Goal: Task Accomplishment & Management: Use online tool/utility

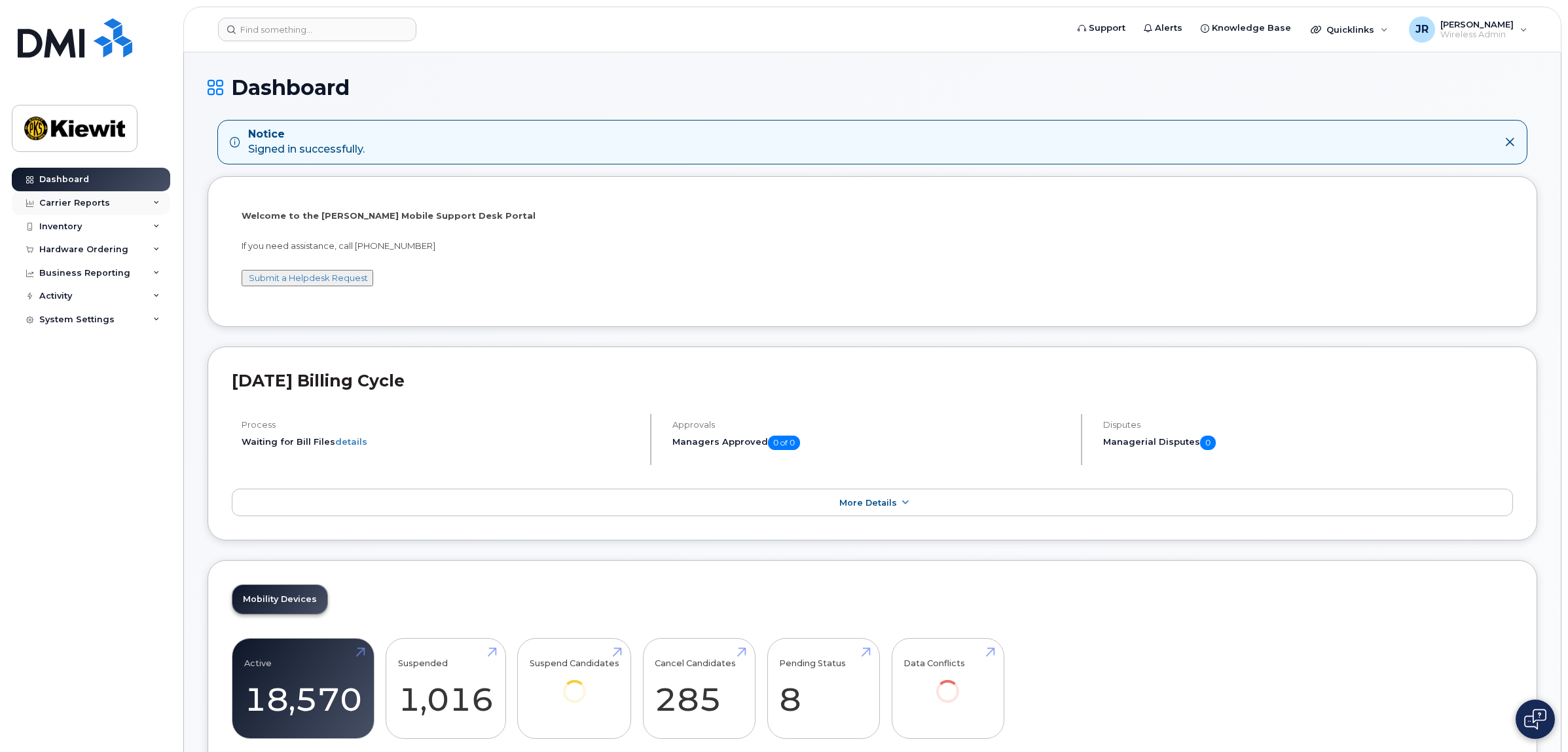
click at [128, 205] on div "Carrier Reports" at bounding box center [91, 203] width 158 height 24
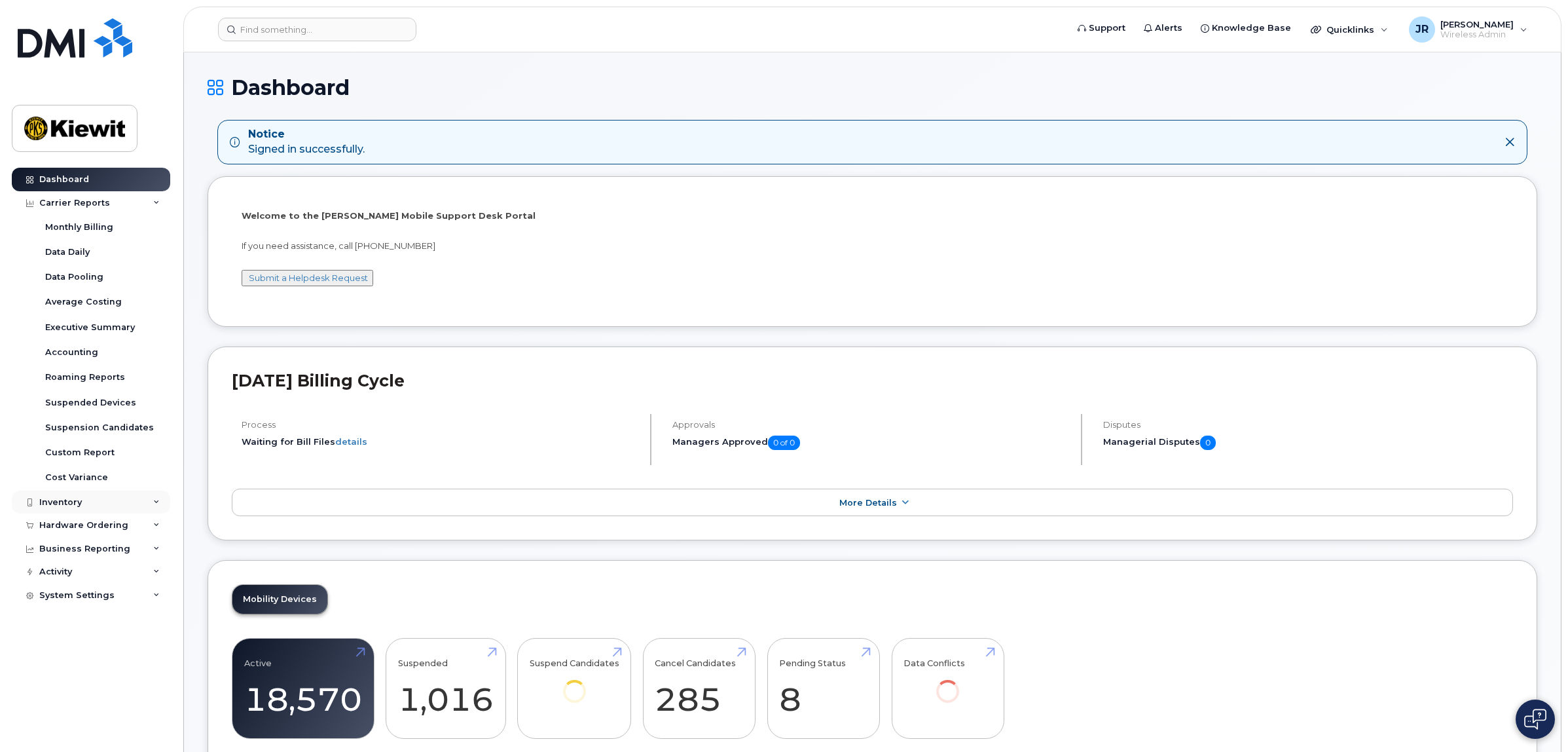
click at [129, 505] on div "Inventory" at bounding box center [91, 503] width 158 height 24
click at [89, 453] on div "Custom Report" at bounding box center [79, 452] width 69 height 12
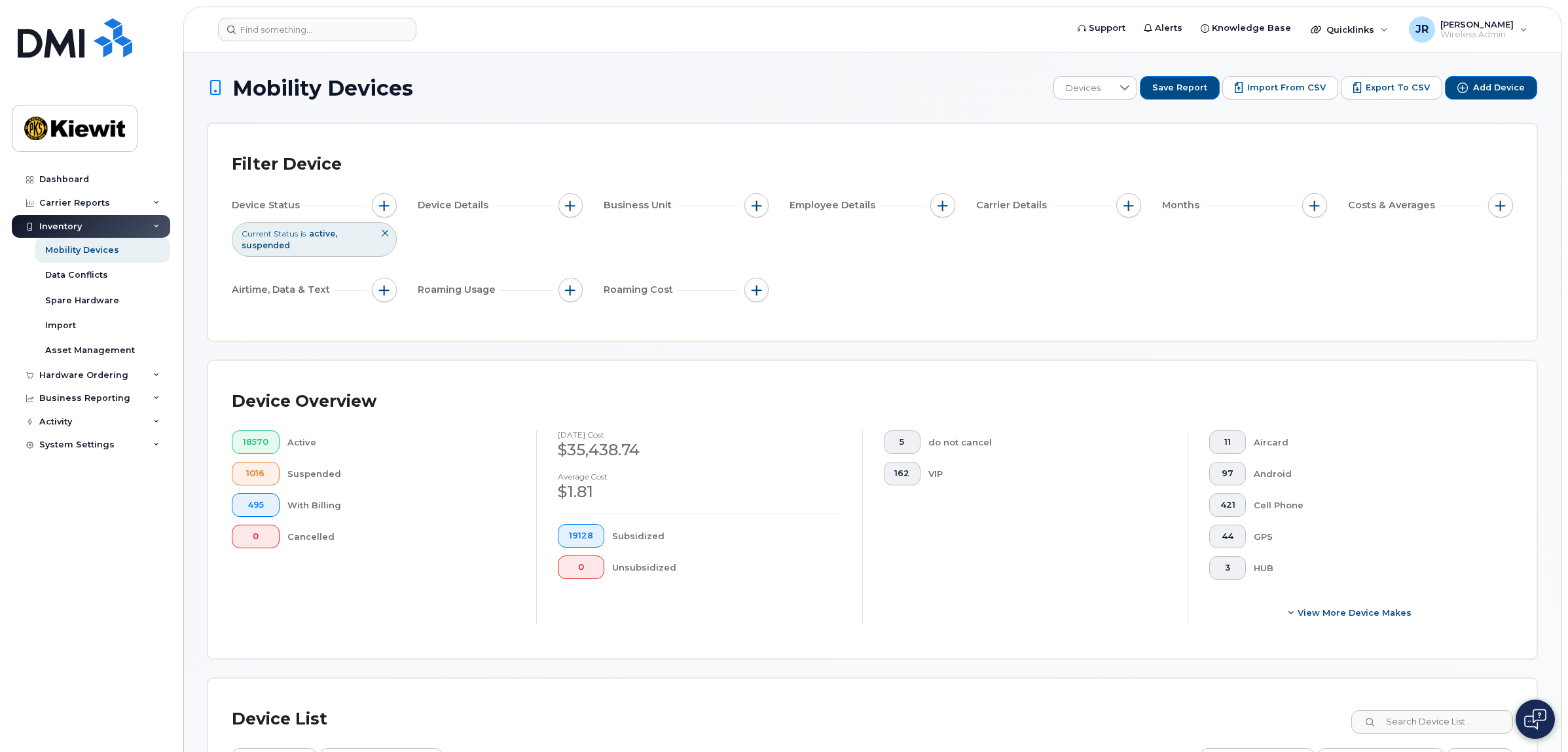
click at [385, 233] on icon at bounding box center [385, 233] width 8 height 8
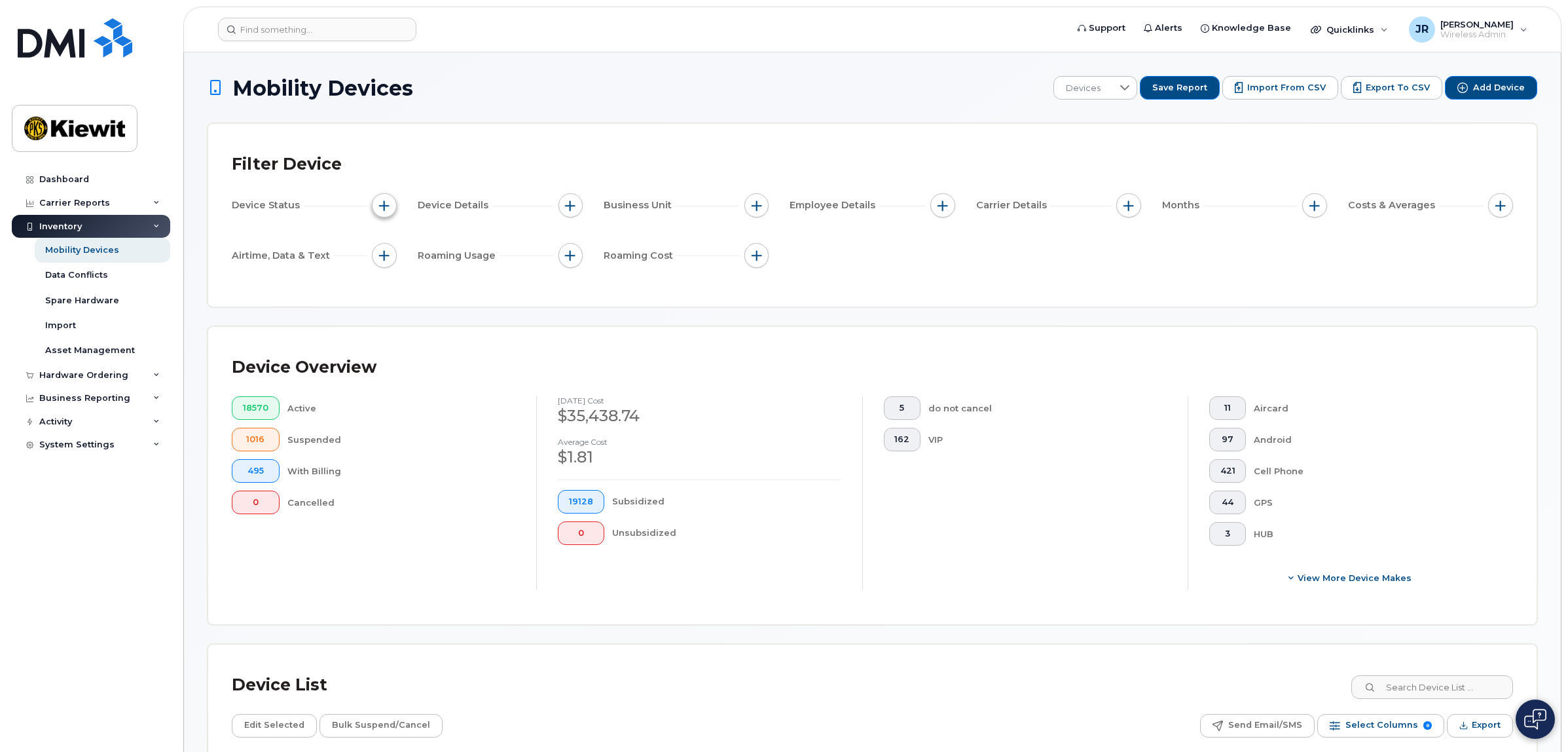
click at [385, 214] on button "button" at bounding box center [385, 206] width 25 height 25
click at [392, 244] on input "Current Status" at bounding box center [388, 245] width 11 height 11
checkbox input "true"
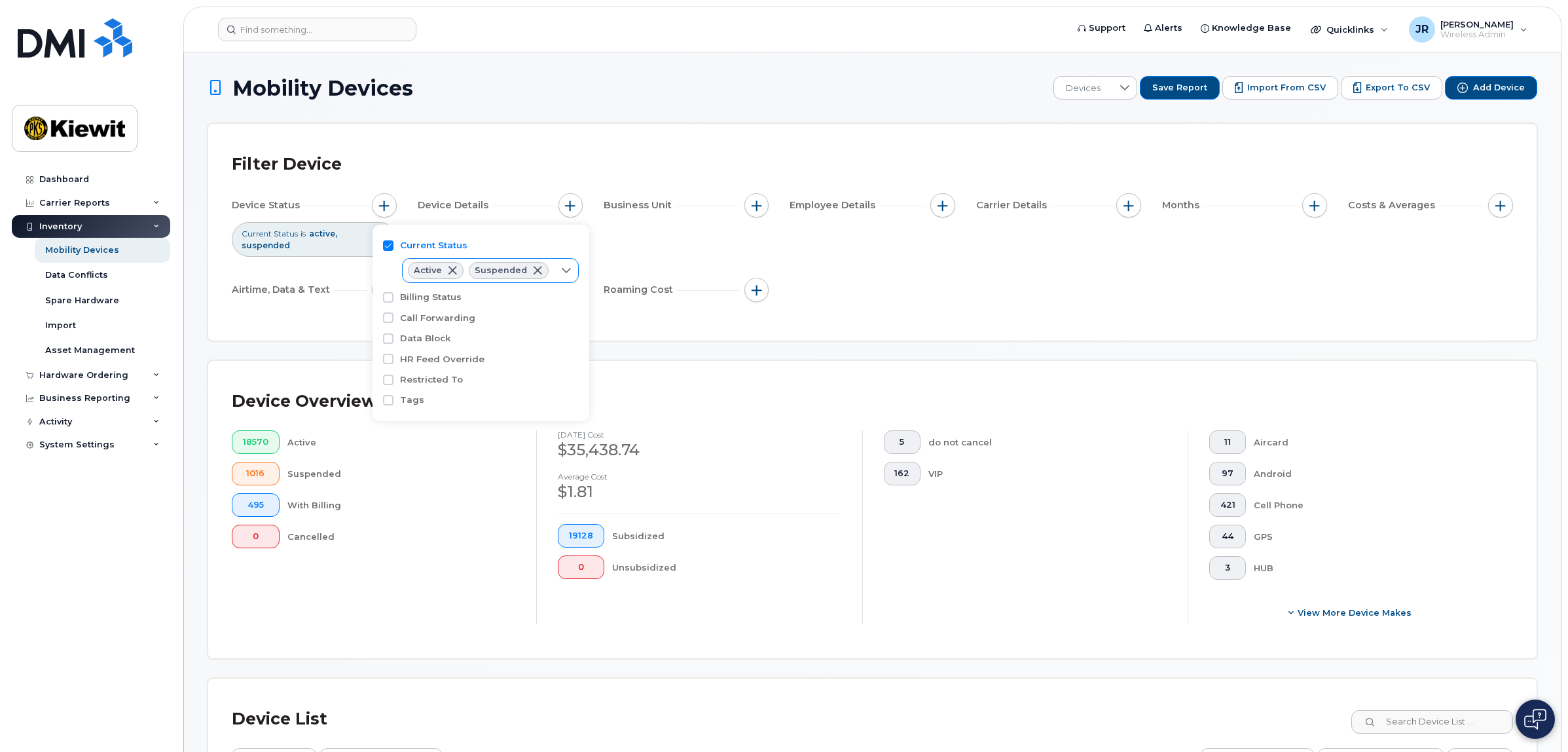
click at [535, 270] on span at bounding box center [537, 270] width 11 height 11
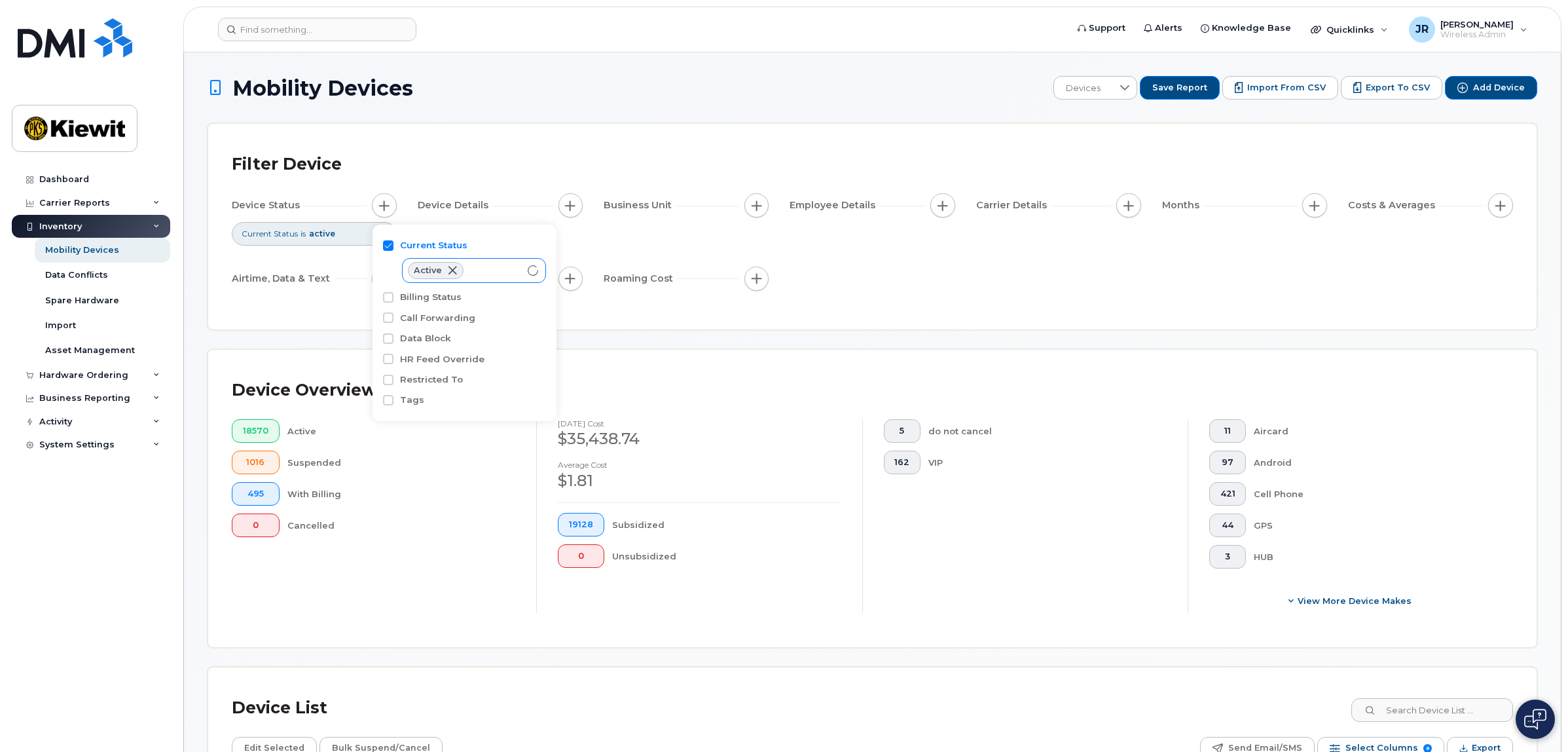
click at [970, 256] on div "Device Status Current Status is active Device Details Business Unit Employee De…" at bounding box center [872, 245] width 1281 height 103
click at [573, 213] on button "button" at bounding box center [571, 206] width 25 height 25
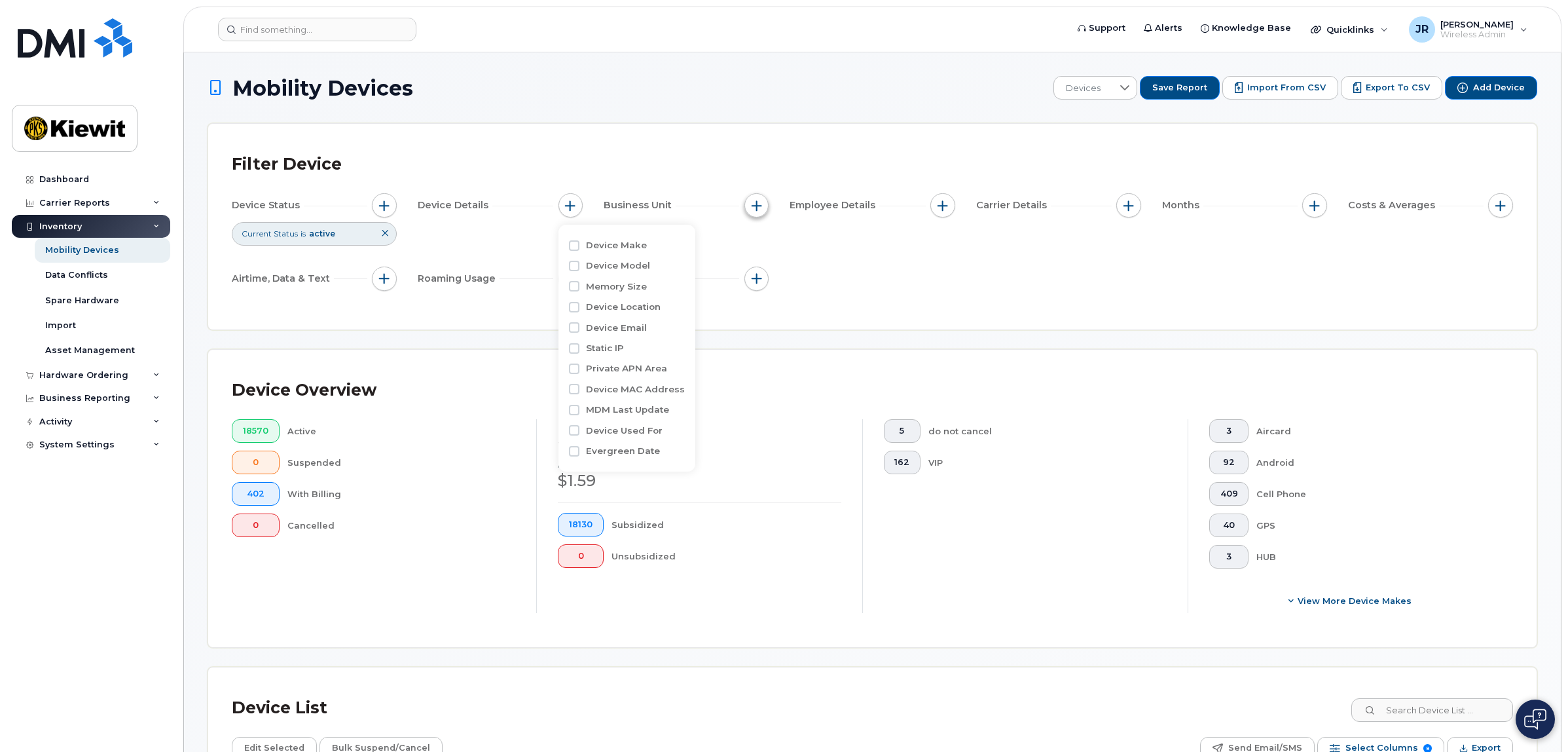
click at [756, 204] on span "button" at bounding box center [757, 205] width 11 height 11
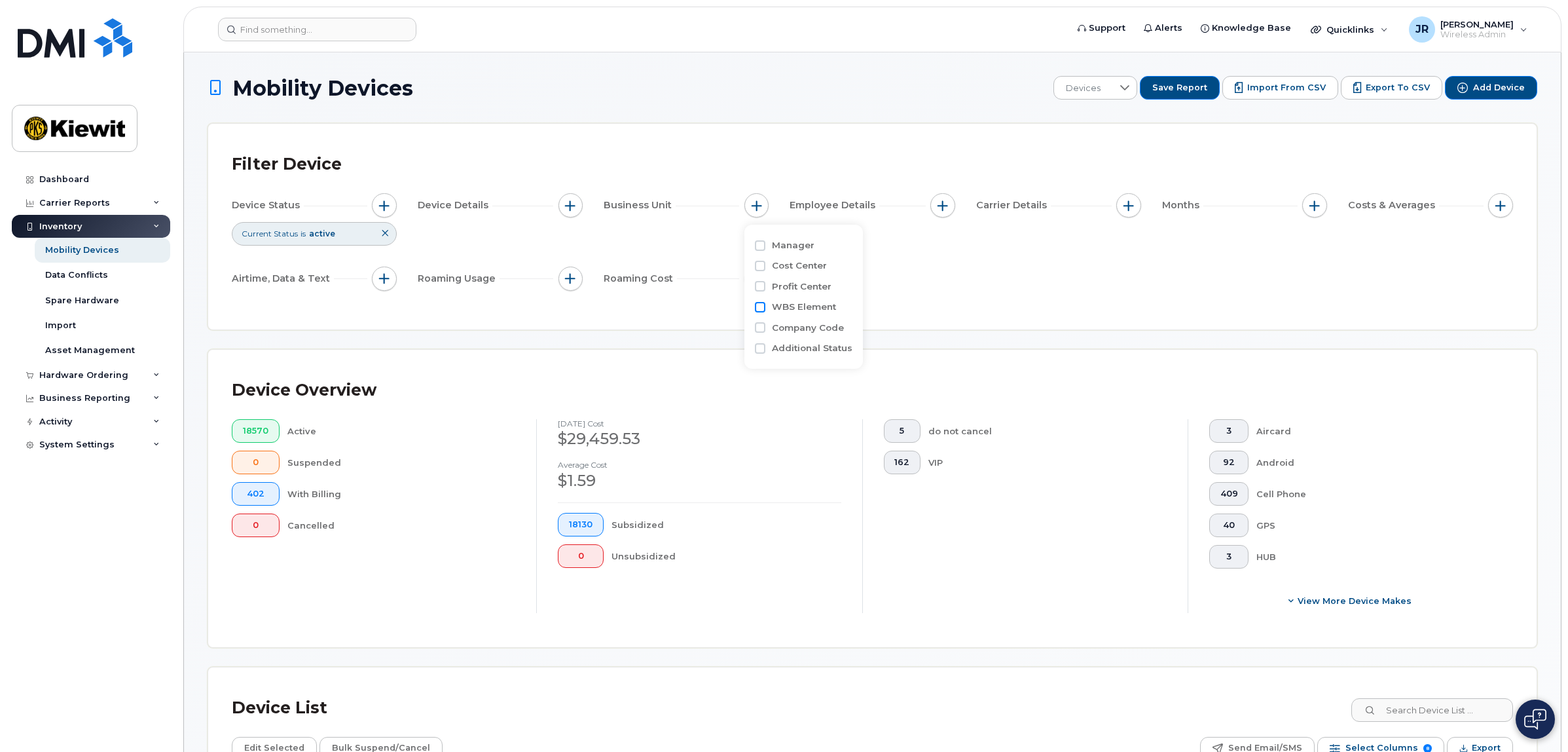
click at [764, 305] on input "WBS Element" at bounding box center [759, 307] width 11 height 11
checkbox input "true"
click at [848, 339] on span "is" at bounding box center [831, 334] width 112 height 24
click at [825, 409] on li "contains" at bounding box center [837, 414] width 125 height 23
click at [819, 362] on input "text" at bounding box center [844, 361] width 141 height 24
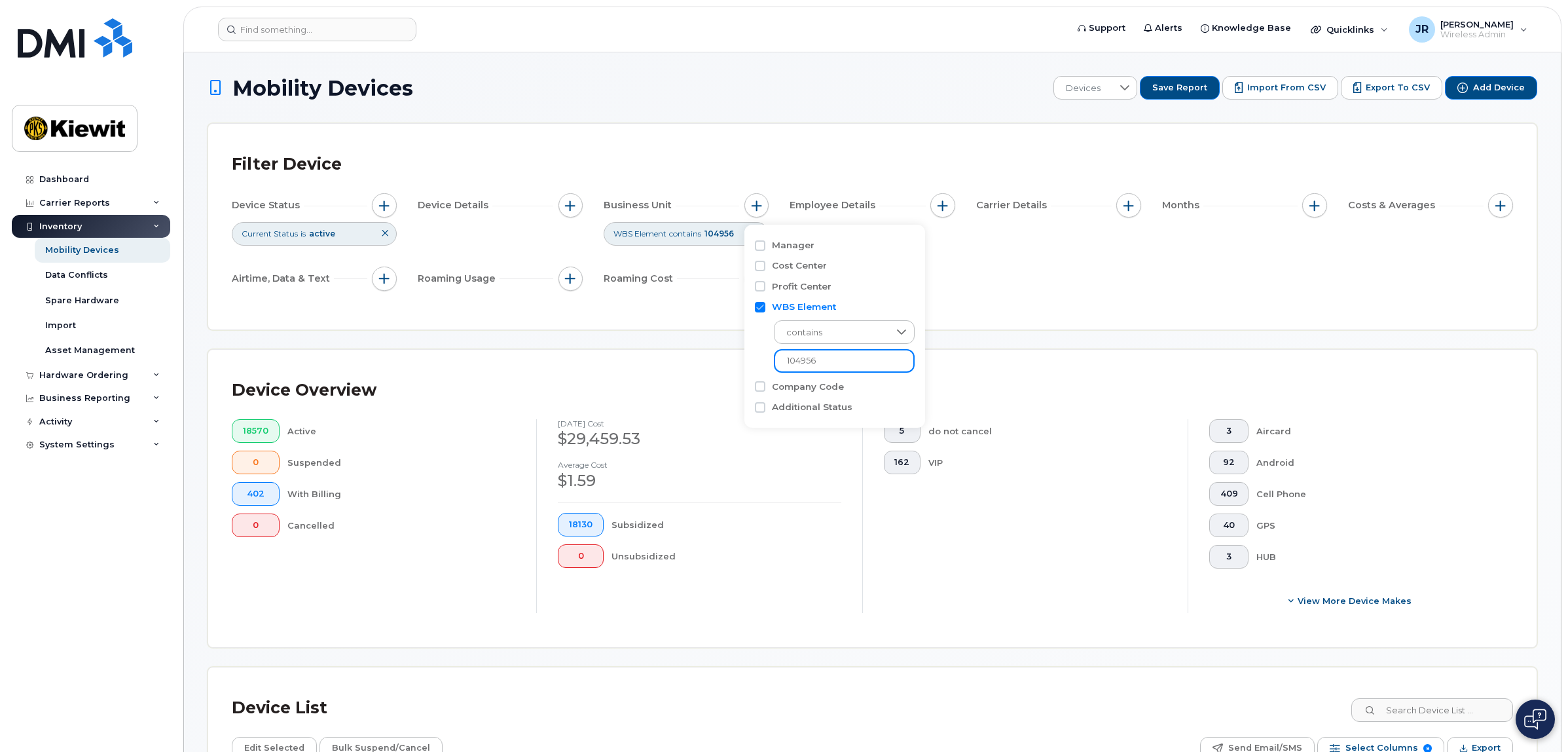
type input "104956"
click at [964, 296] on div "Filter Device Device Status Current Status is active Device Details Business Un…" at bounding box center [872, 226] width 1281 height 158
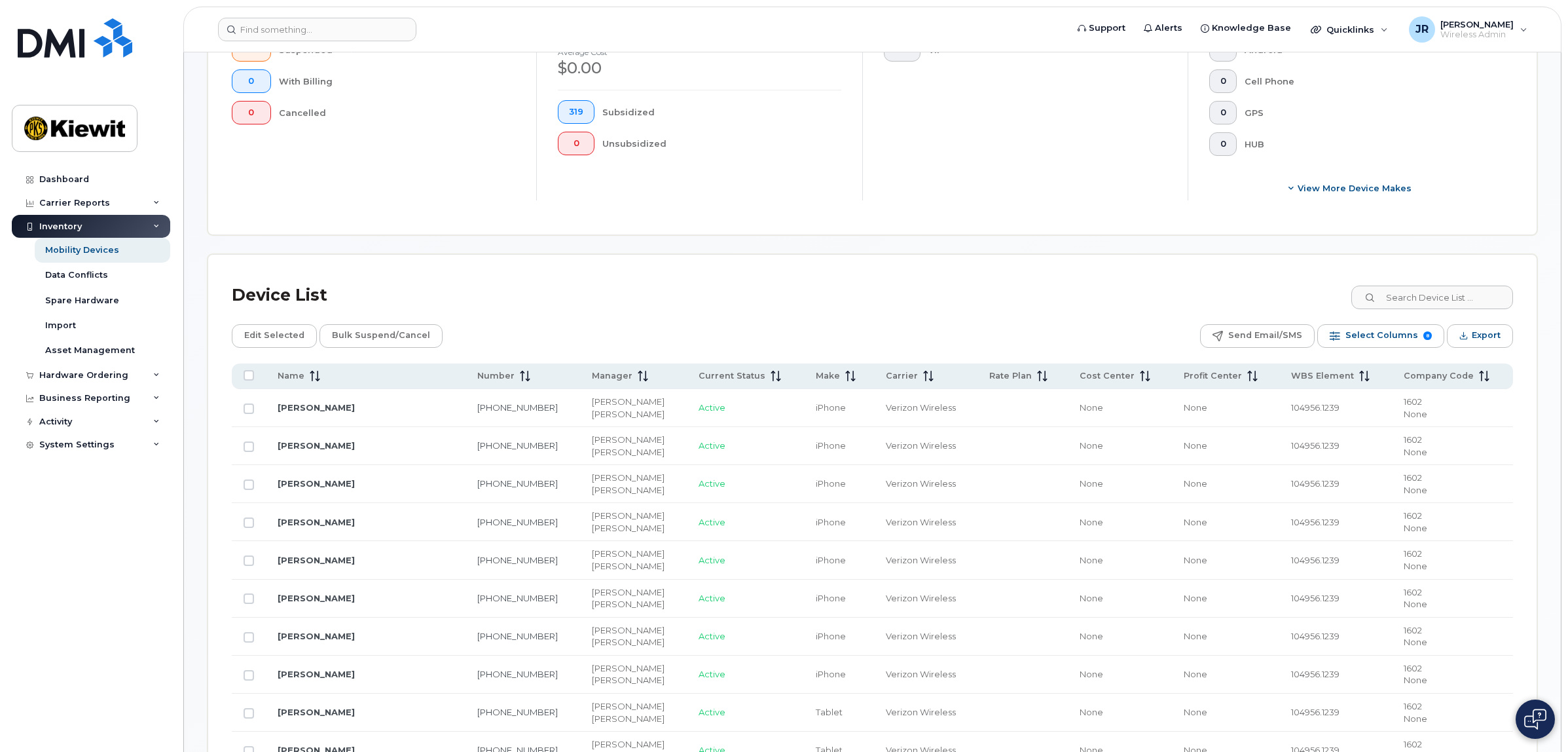
scroll to position [409, 0]
click at [1478, 343] on span "Export" at bounding box center [1486, 339] width 29 height 20
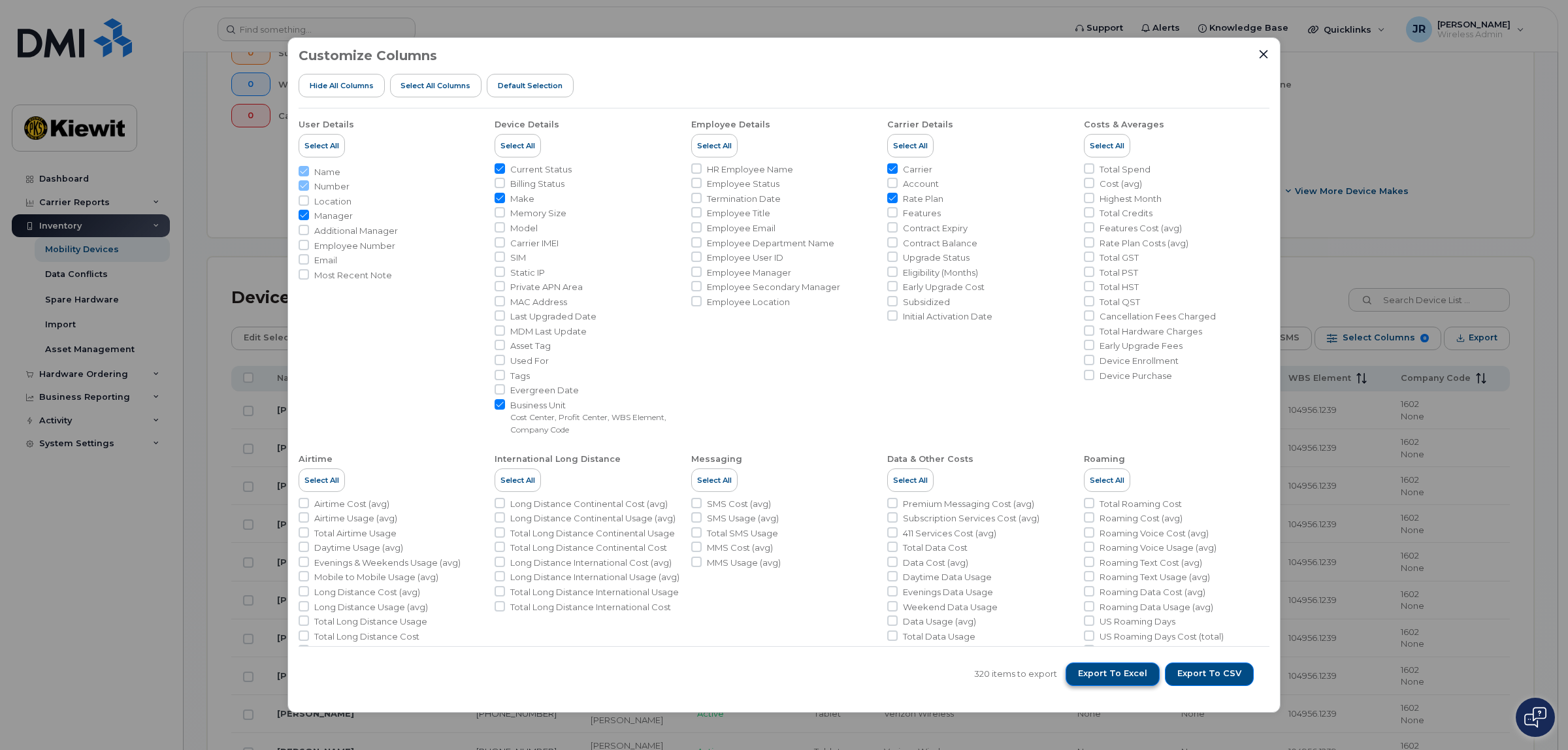
click at [1121, 675] on span "Export to Excel" at bounding box center [1112, 673] width 69 height 12
click at [1261, 54] on icon "Close" at bounding box center [1263, 54] width 10 height 10
